Goal: Task Accomplishment & Management: Use online tool/utility

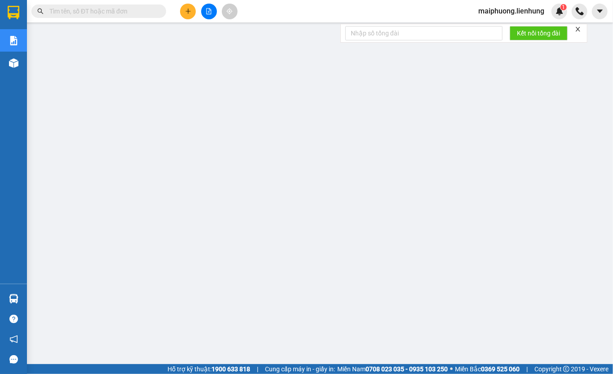
click at [84, 10] on input "text" at bounding box center [102, 11] width 106 height 10
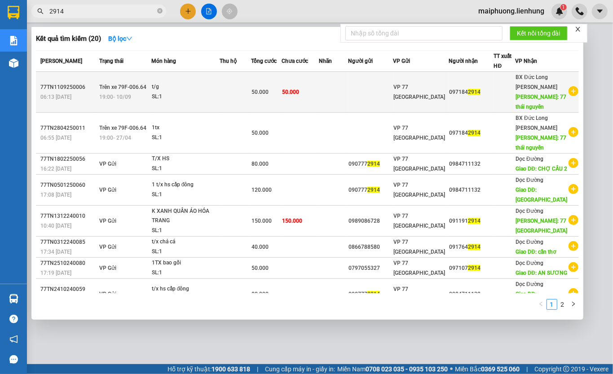
type input "2914"
click at [306, 94] on td "50.000" at bounding box center [300, 92] width 37 height 41
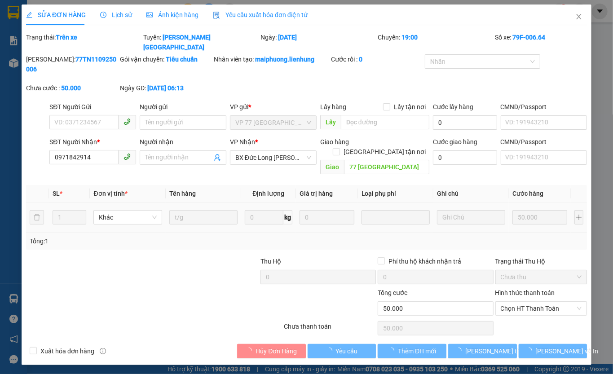
type input "0971842914"
type input "77 [GEOGRAPHIC_DATA]"
type input "50.000"
click at [538, 302] on span "Chọn HT Thanh Toán" at bounding box center [540, 308] width 81 height 13
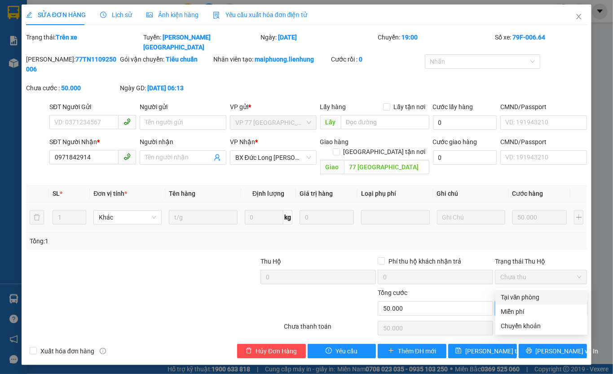
click at [525, 299] on div "Tại văn phòng" at bounding box center [541, 297] width 81 height 10
type input "0"
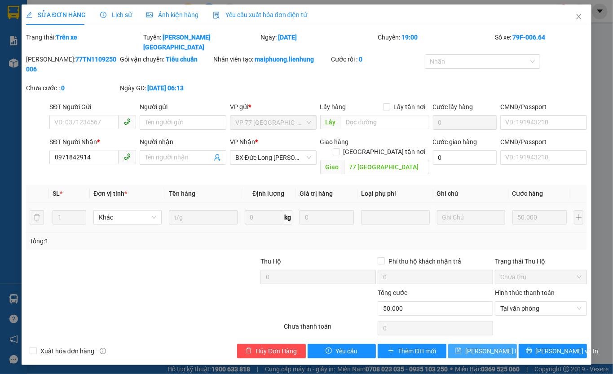
click at [496, 346] on span "[PERSON_NAME] thay đổi" at bounding box center [501, 351] width 72 height 10
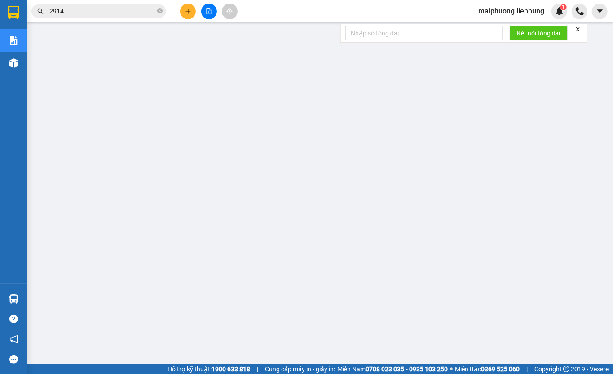
click at [498, 15] on span "maiphuong.lienhung" at bounding box center [511, 10] width 80 height 11
click at [493, 26] on span "Đăng xuất" at bounding box center [515, 28] width 62 height 10
